Goal: Task Accomplishment & Management: Manage account settings

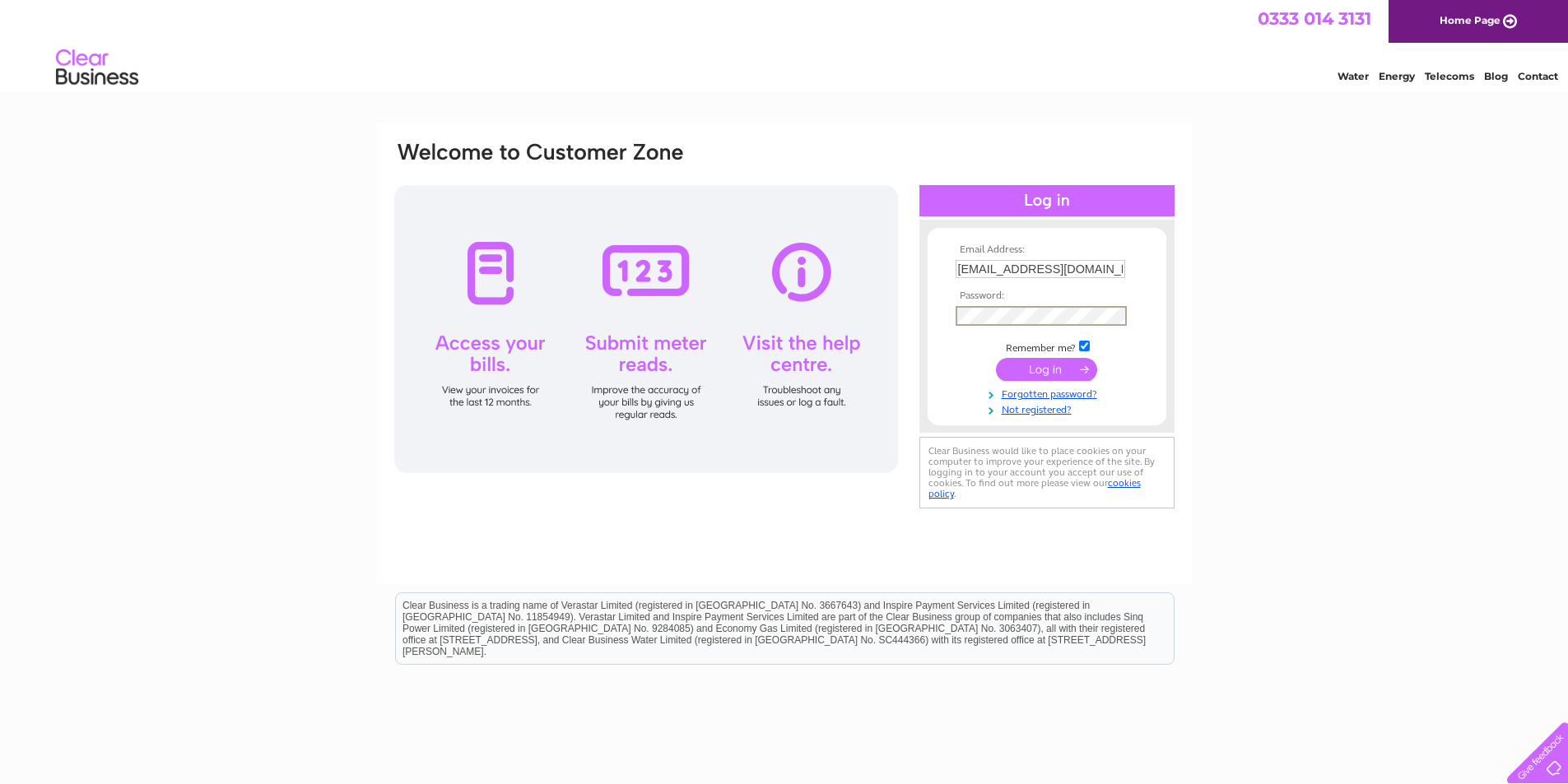
click at [996, 358] on input "submit" at bounding box center [1046, 370] width 101 height 23
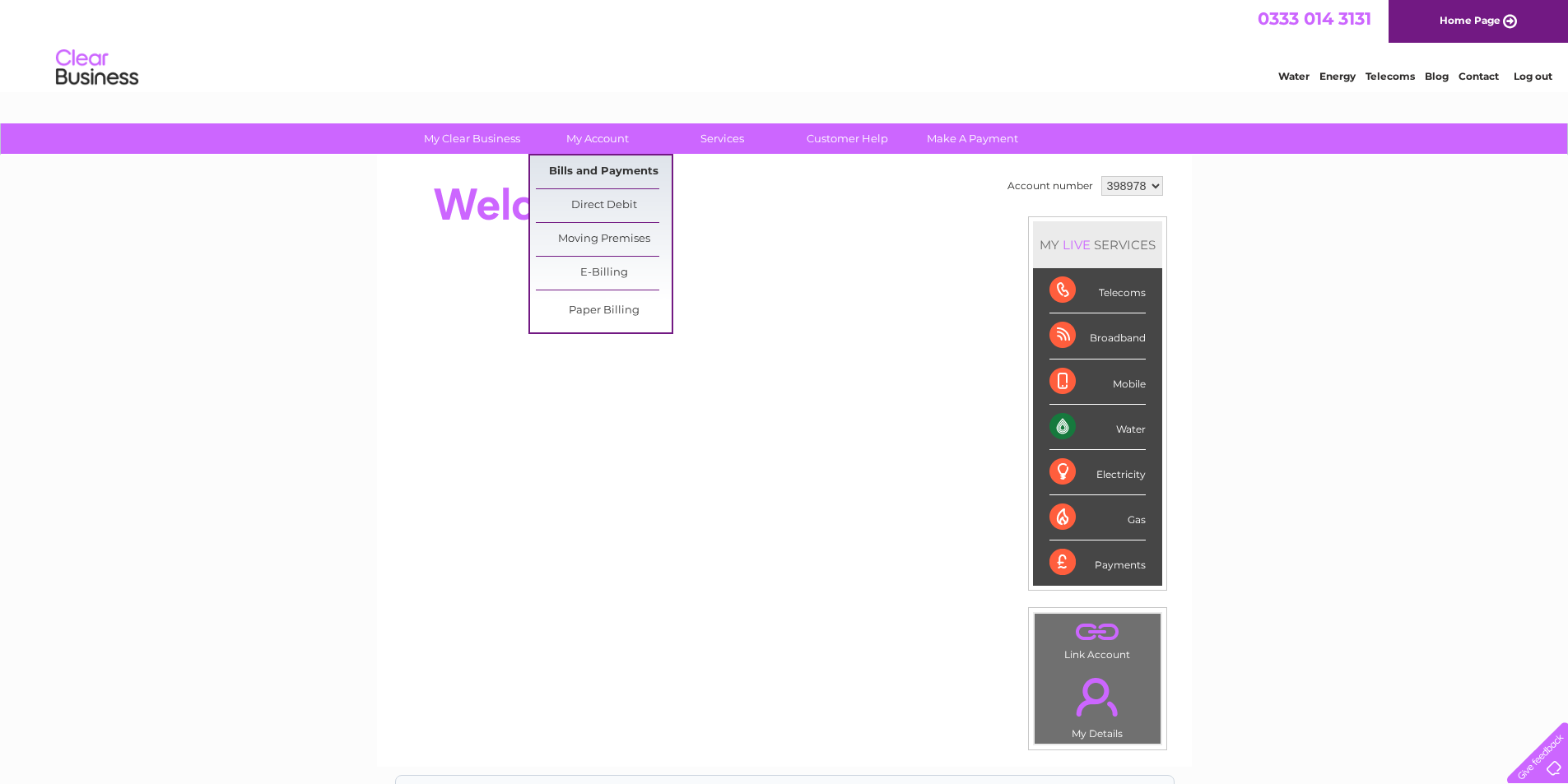
click at [582, 178] on link "Bills and Payments" at bounding box center [604, 172] width 136 height 33
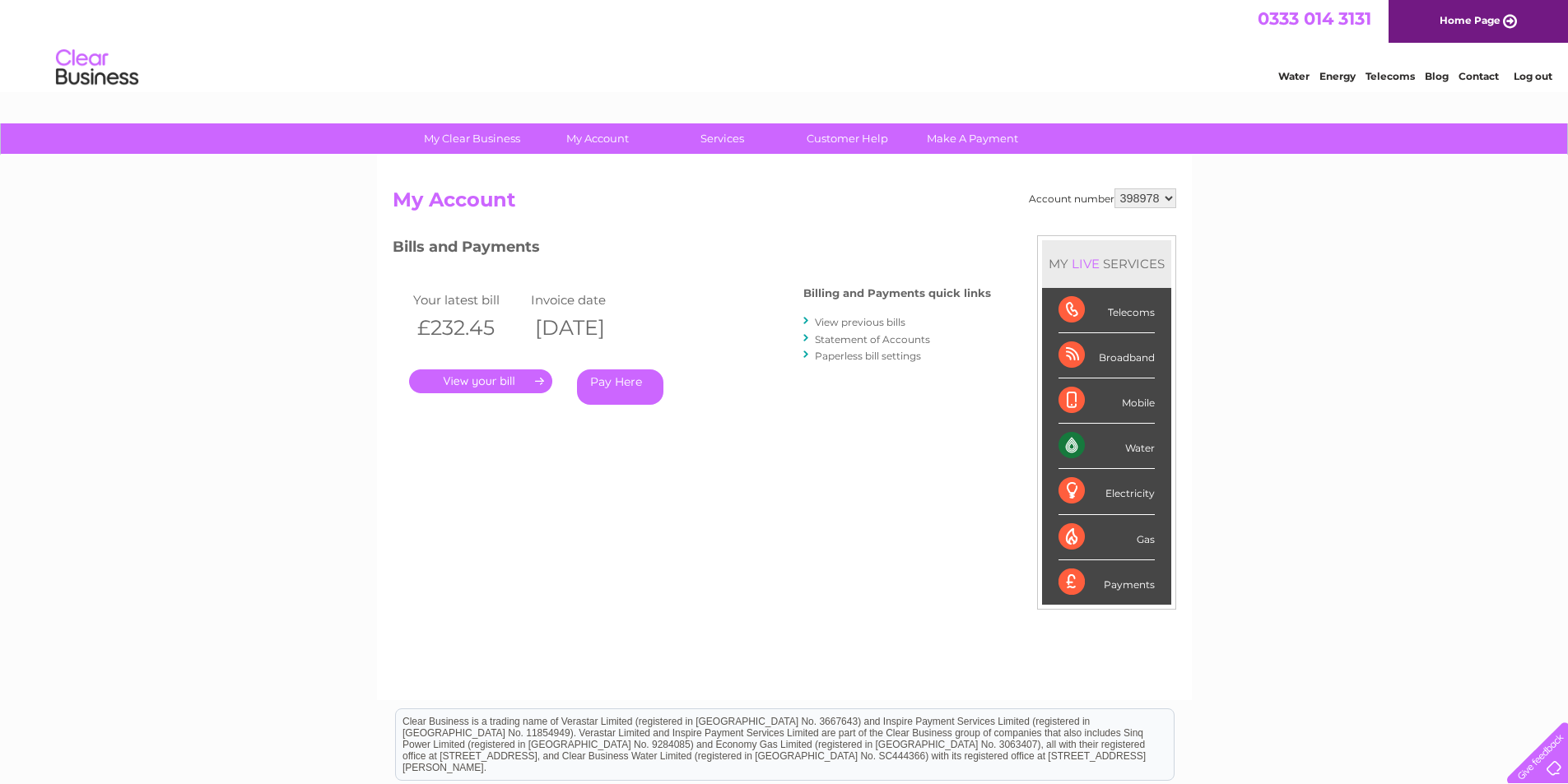
click at [476, 376] on link "." at bounding box center [481, 382] width 143 height 24
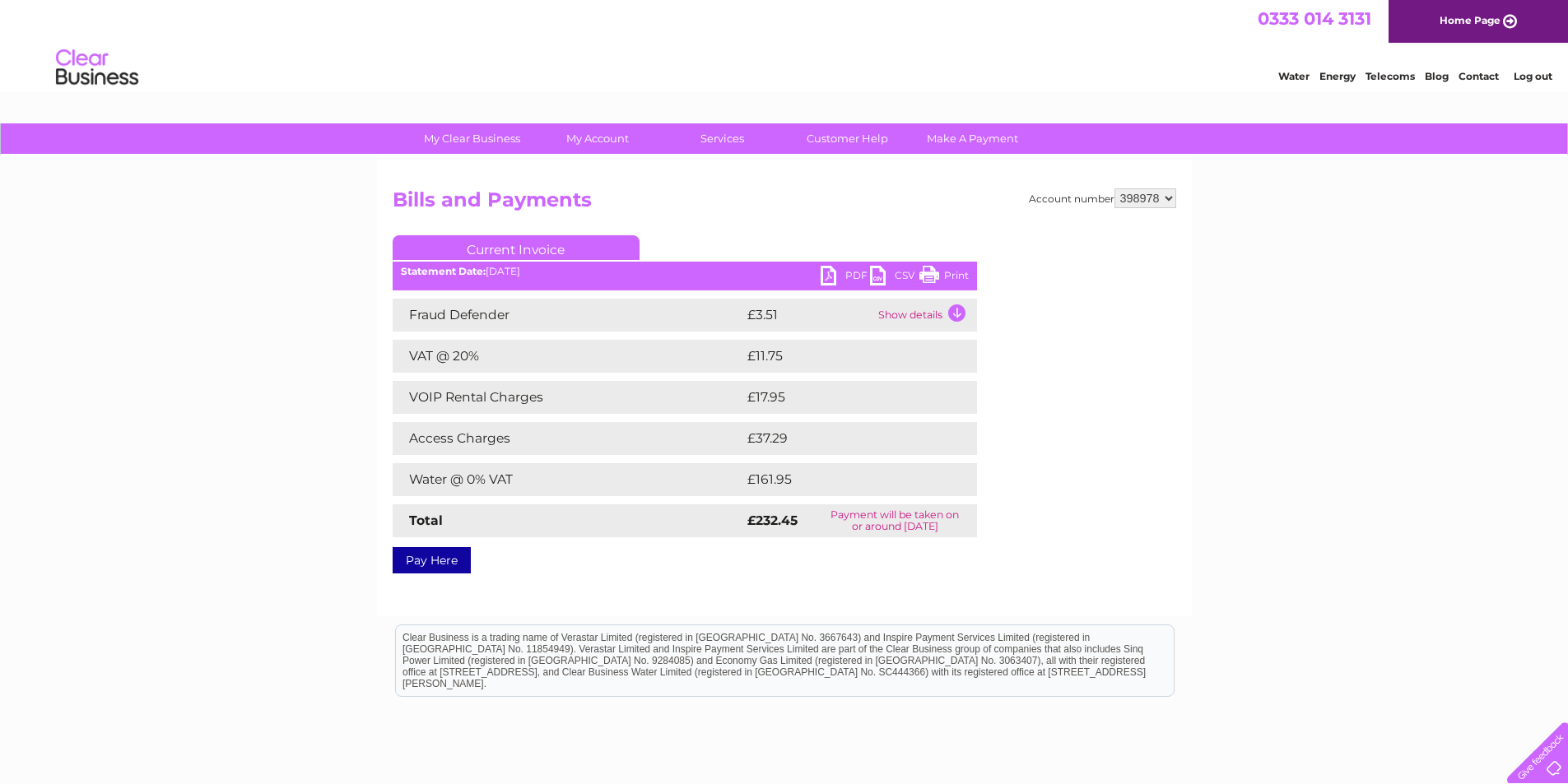
click at [842, 277] on link "PDF" at bounding box center [844, 278] width 49 height 24
click at [1148, 202] on select "398978 398982 398987" at bounding box center [1145, 198] width 62 height 20
select select "398982"
click at [1114, 189] on select "398978 398982 398987" at bounding box center [1145, 198] width 62 height 20
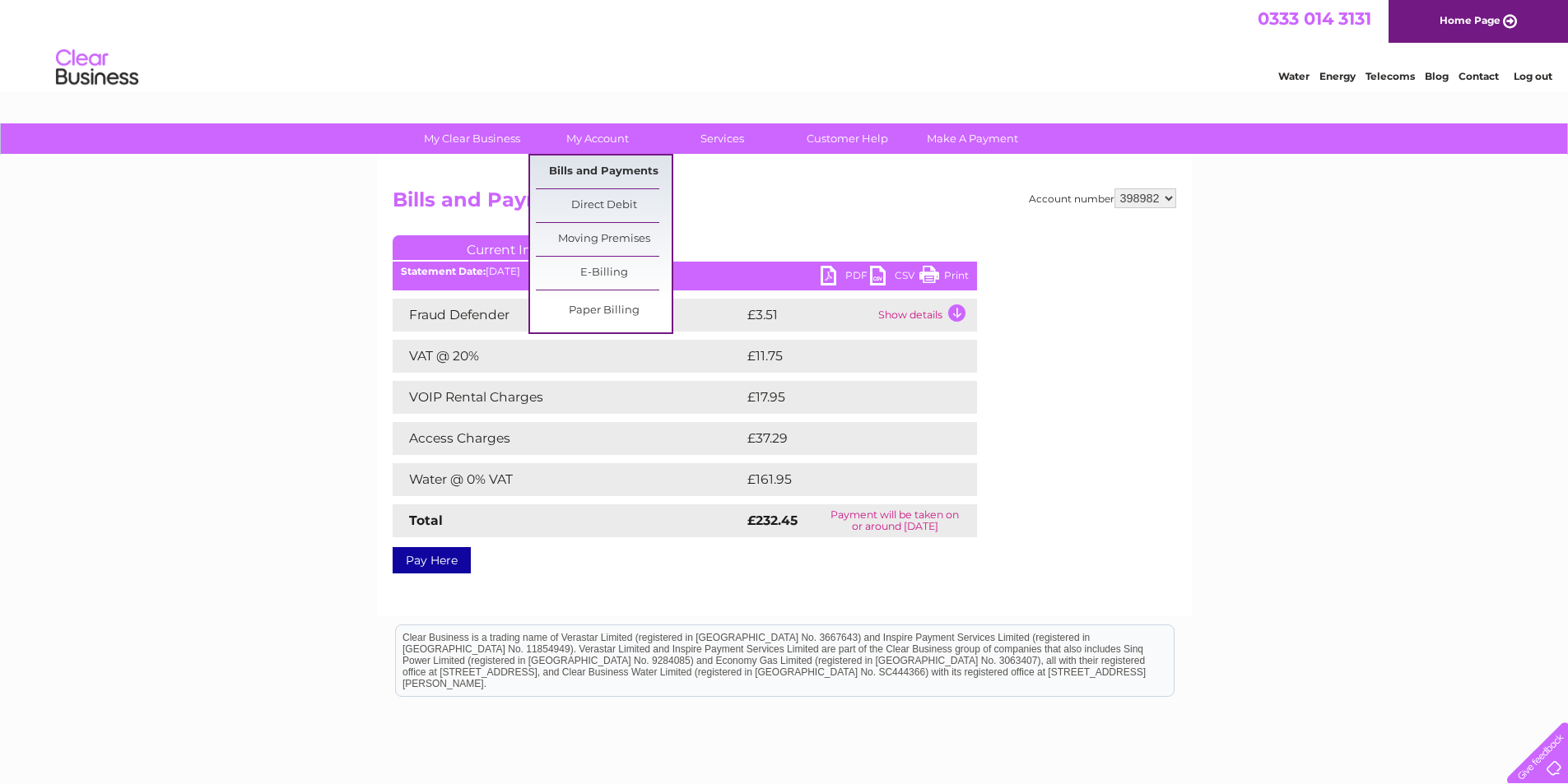
click at [594, 168] on link "Bills and Payments" at bounding box center [604, 172] width 136 height 33
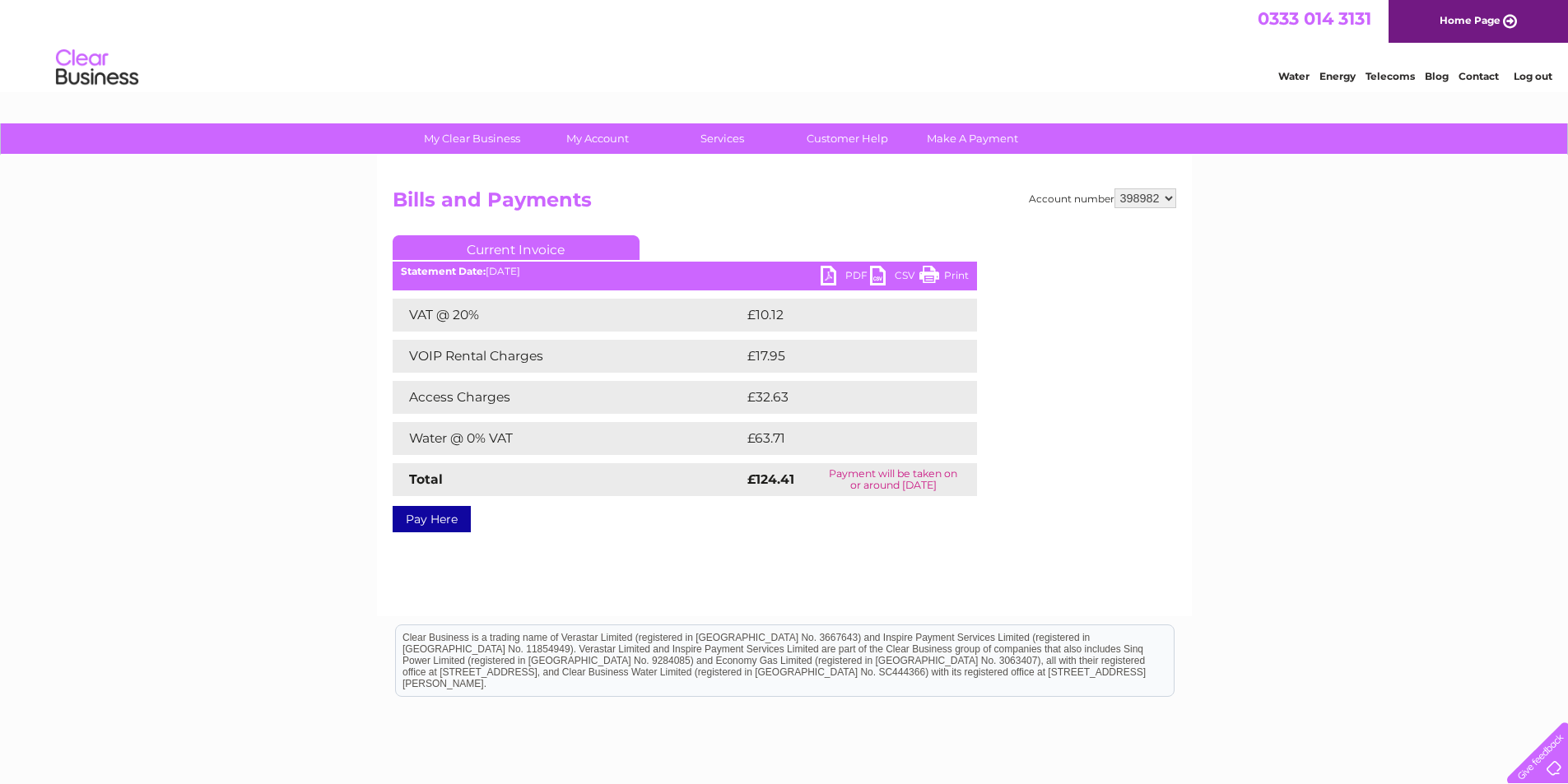
click at [842, 277] on link "PDF" at bounding box center [844, 278] width 49 height 24
click at [1136, 199] on select "398978 398982 398987" at bounding box center [1145, 198] width 62 height 20
select select "398987"
click at [1114, 189] on select "398978 398982 398987" at bounding box center [1145, 198] width 62 height 20
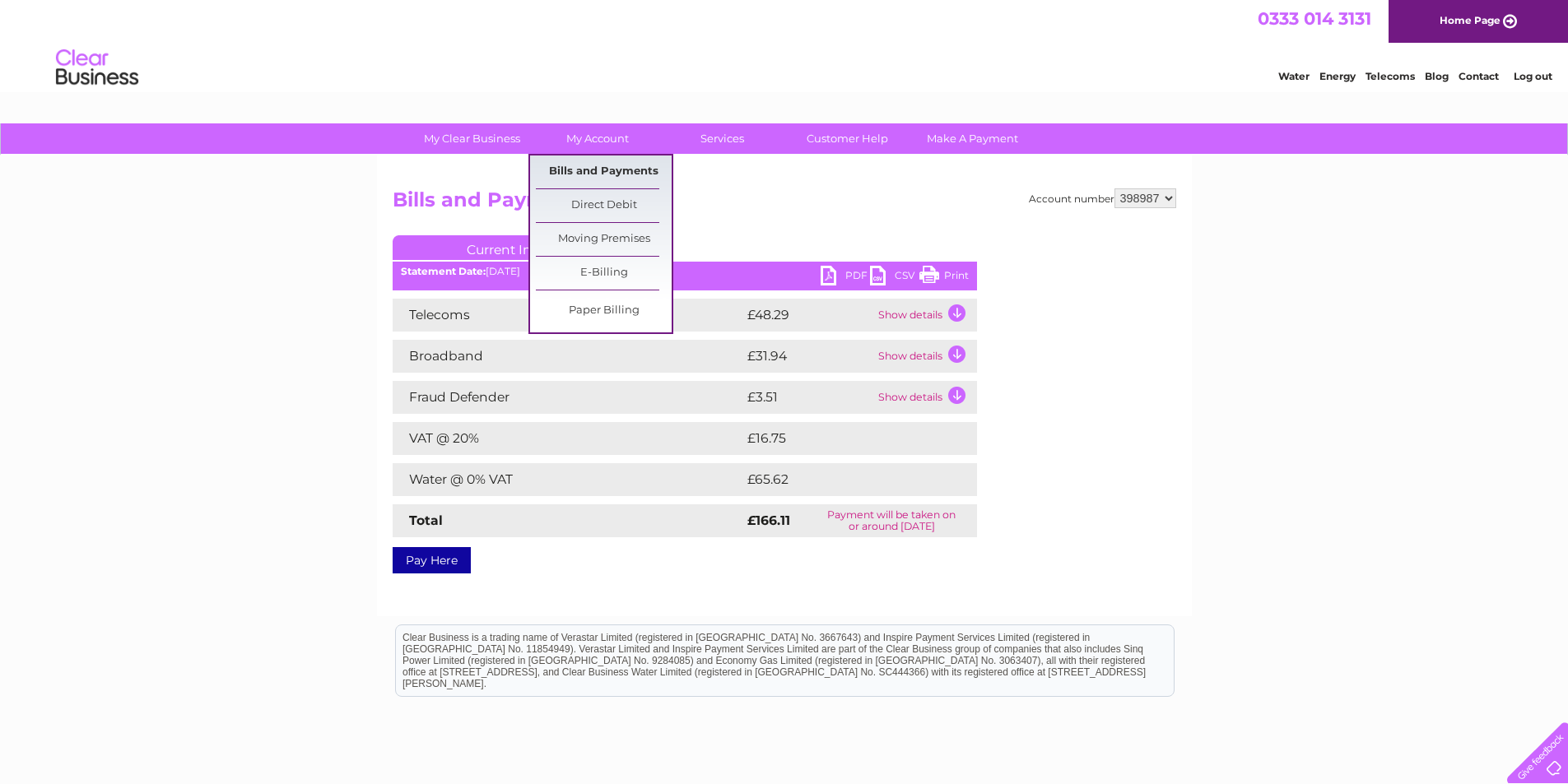
click at [607, 174] on link "Bills and Payments" at bounding box center [604, 172] width 136 height 33
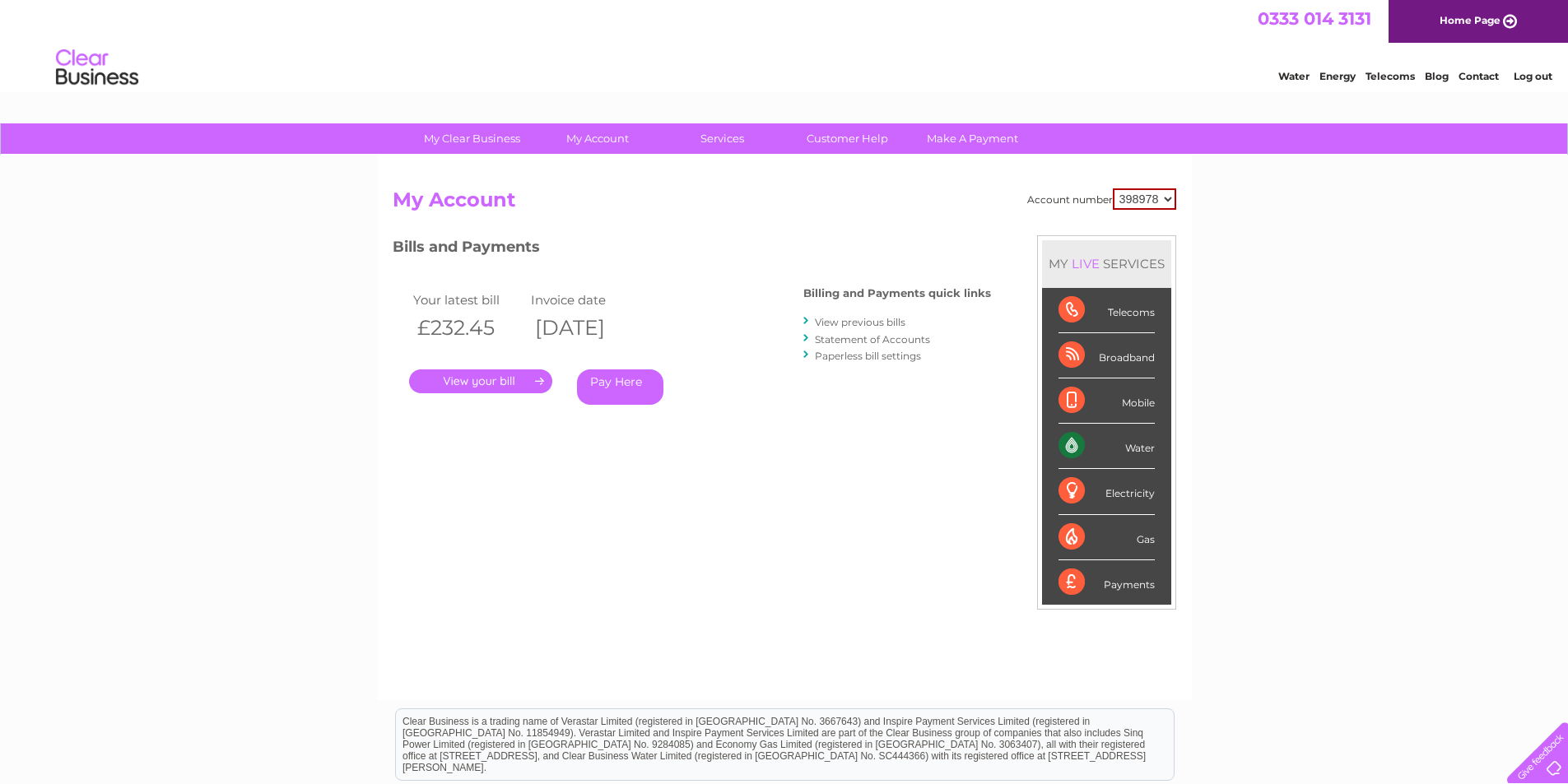
click at [1134, 193] on select "398978 398982 398987" at bounding box center [1144, 199] width 64 height 22
select select "398987"
click at [1112, 189] on select "398978 398982 398987" at bounding box center [1144, 199] width 64 height 22
click at [452, 385] on link "." at bounding box center [481, 382] width 143 height 24
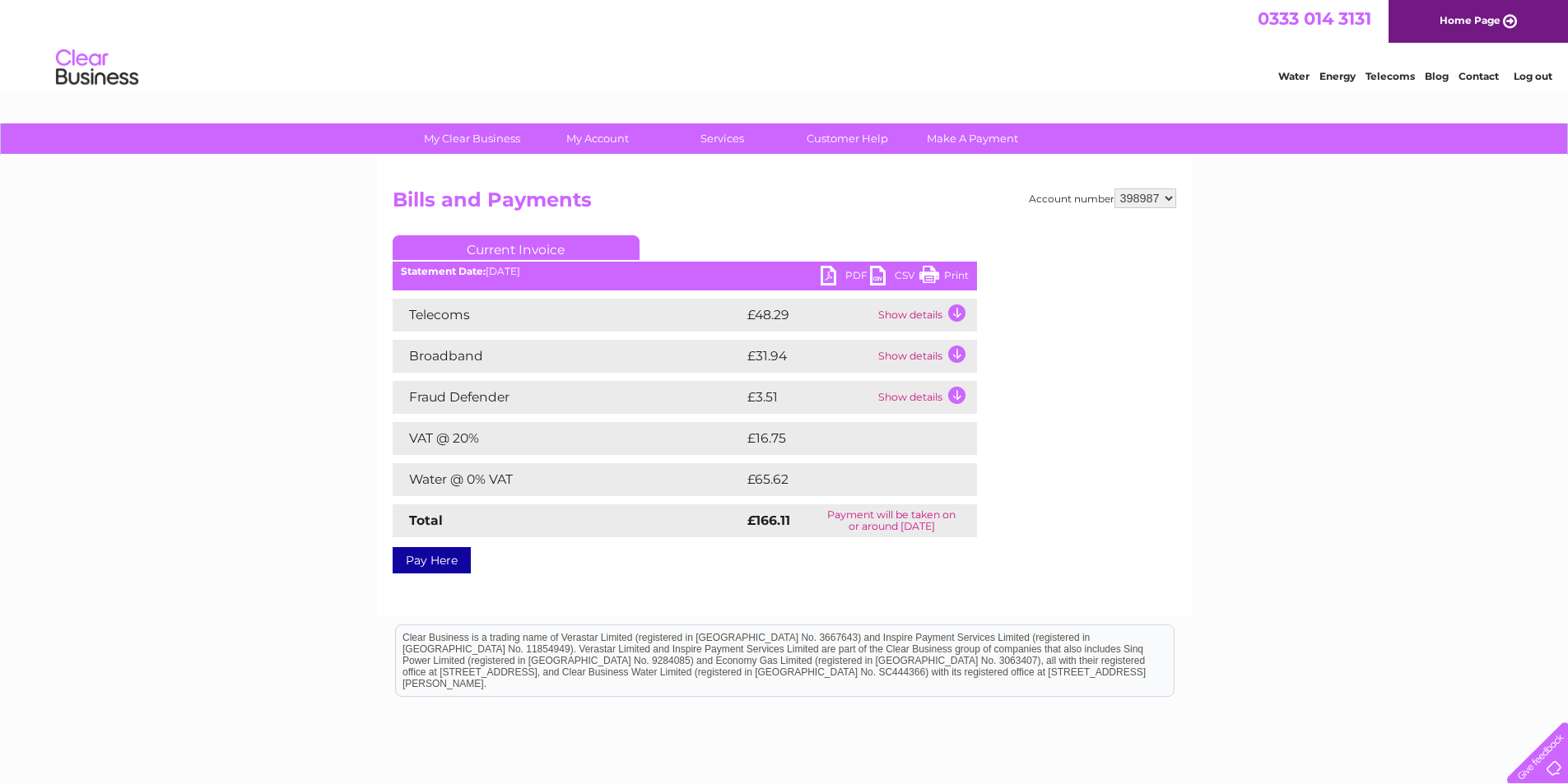
click at [837, 269] on link "PDF" at bounding box center [844, 278] width 49 height 24
click at [1539, 79] on link "Log out" at bounding box center [1533, 76] width 39 height 12
